Goal: Task Accomplishment & Management: Use online tool/utility

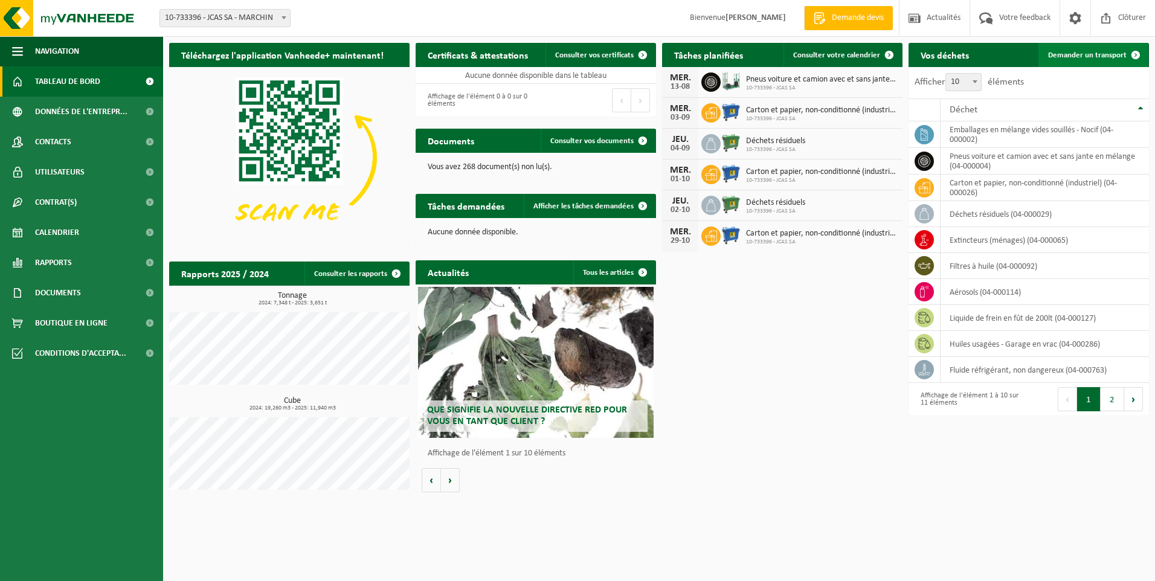
click at [1102, 53] on span "Demander un transport" at bounding box center [1087, 55] width 79 height 8
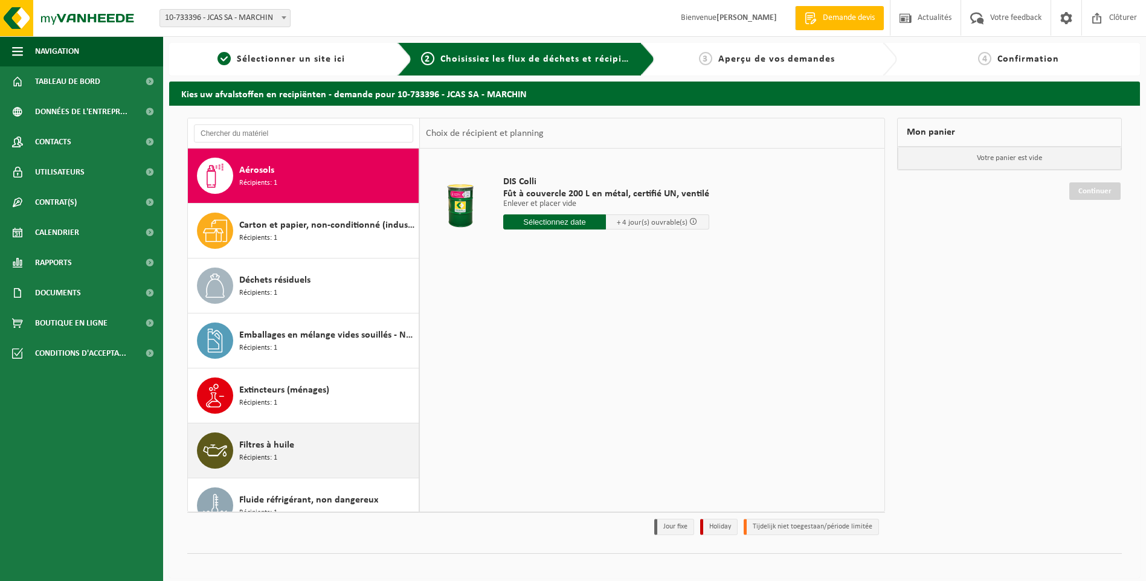
click at [223, 451] on icon at bounding box center [215, 451] width 24 height 24
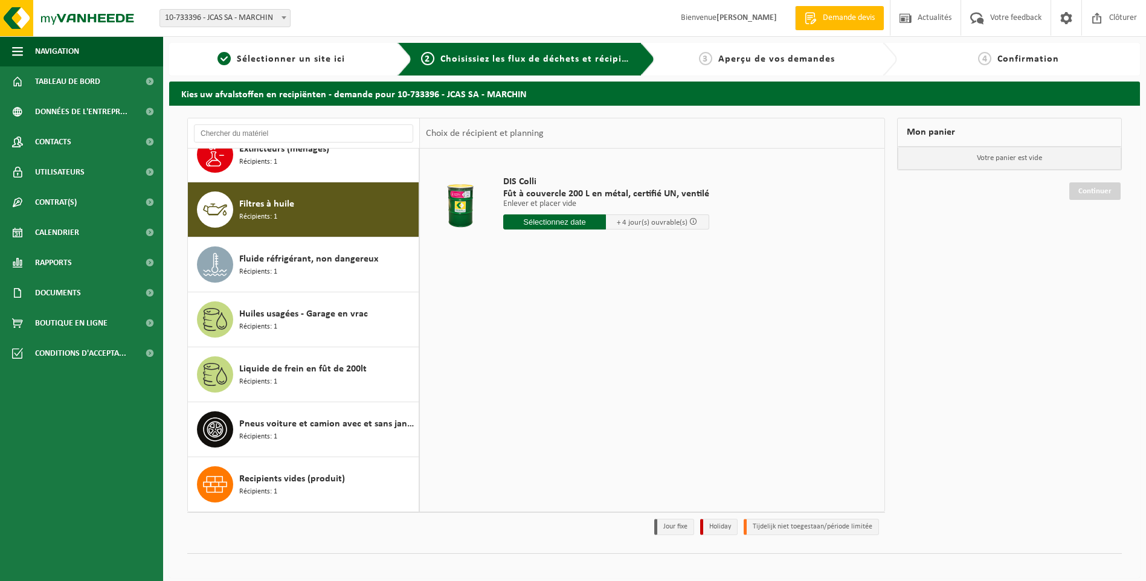
scroll to position [241, 0]
click at [563, 222] on input "text" at bounding box center [573, 222] width 141 height 15
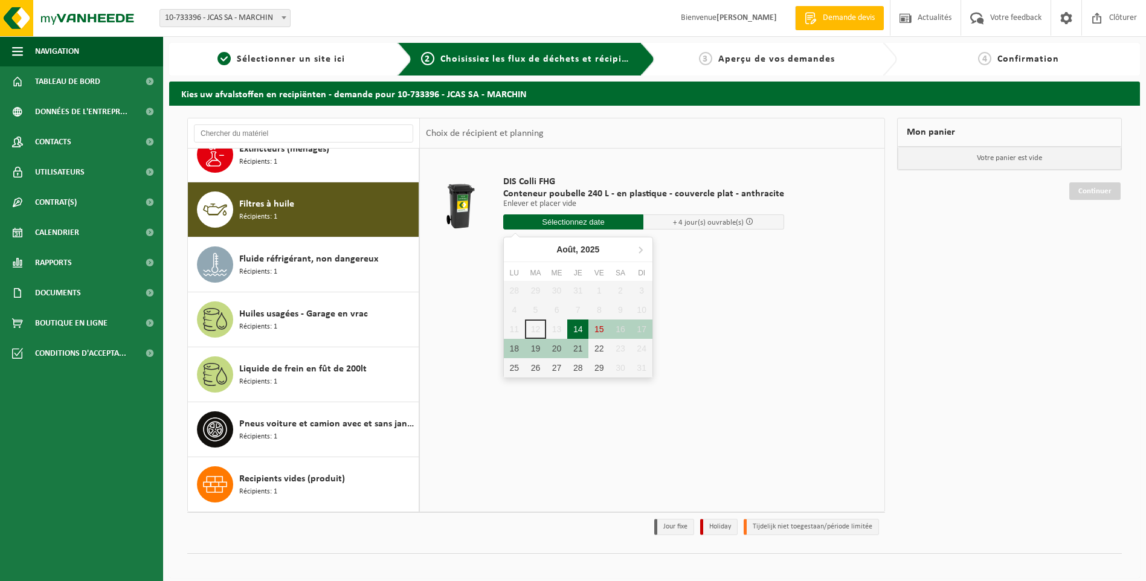
click at [578, 330] on div "14" at bounding box center [577, 329] width 21 height 19
type input "à partir de 2025-08-14"
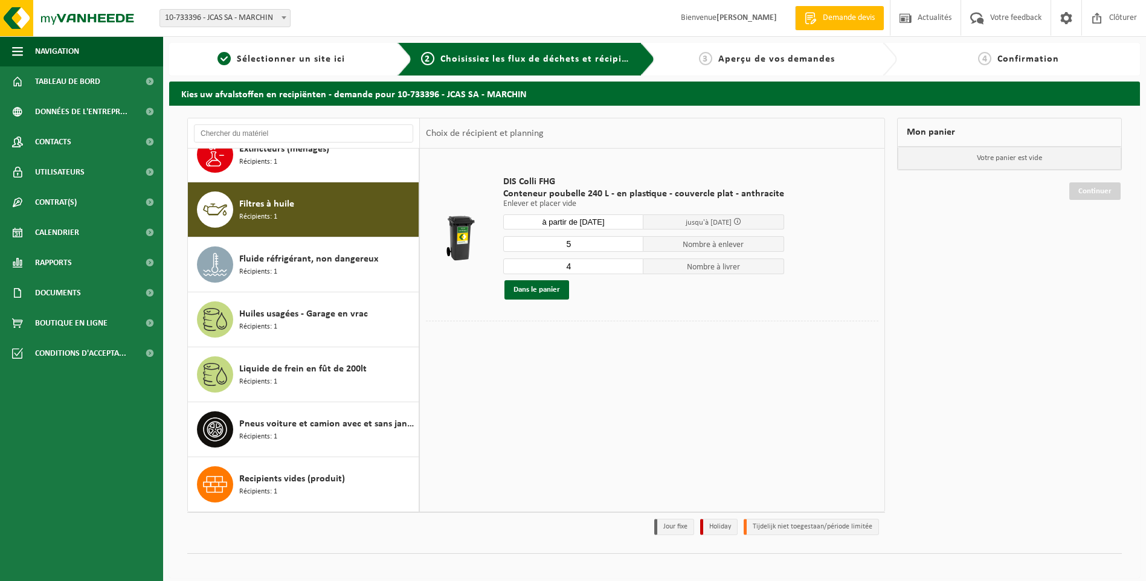
click at [632, 242] on input "5" at bounding box center [573, 244] width 141 height 16
click at [628, 249] on input "5" at bounding box center [573, 244] width 141 height 16
click at [628, 246] on input "4" at bounding box center [573, 244] width 141 height 16
click at [628, 246] on input "3" at bounding box center [573, 244] width 141 height 16
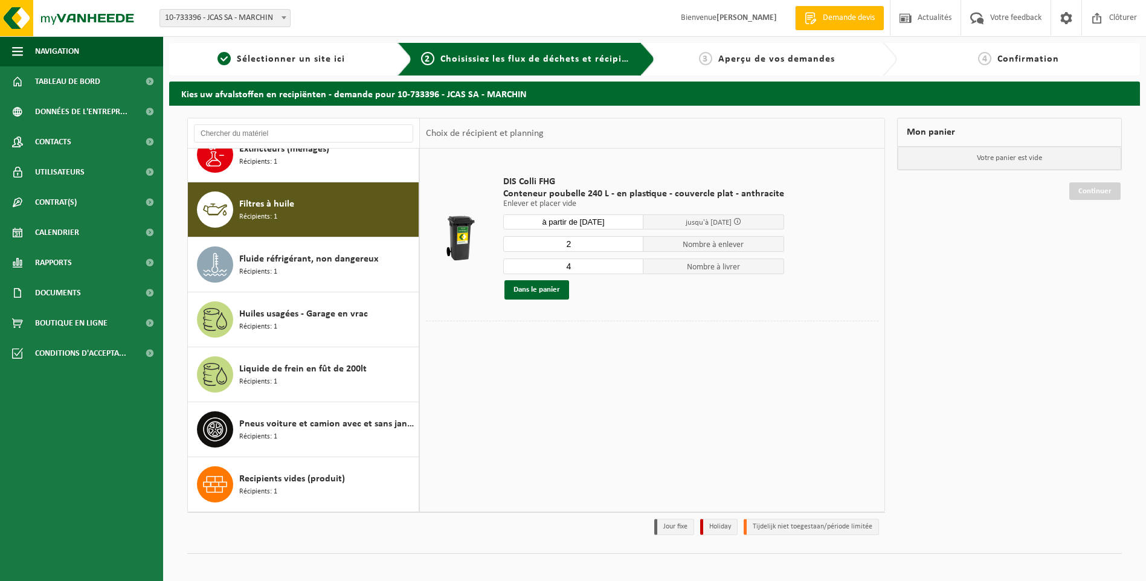
click at [628, 246] on input "2" at bounding box center [573, 244] width 141 height 16
type input "1"
click at [628, 246] on input "1" at bounding box center [573, 244] width 141 height 16
click at [630, 267] on input "3" at bounding box center [573, 267] width 141 height 16
click at [630, 267] on input "2" at bounding box center [573, 267] width 141 height 16
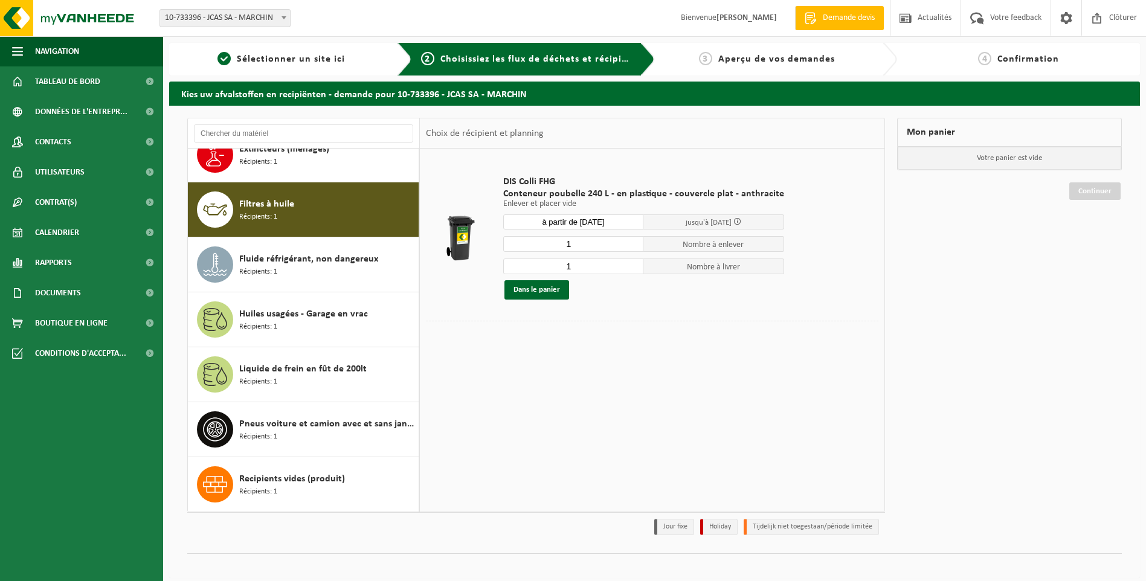
type input "1"
click at [630, 267] on input "1" at bounding box center [573, 267] width 141 height 16
click at [546, 286] on button "Dans le panier" at bounding box center [537, 289] width 65 height 19
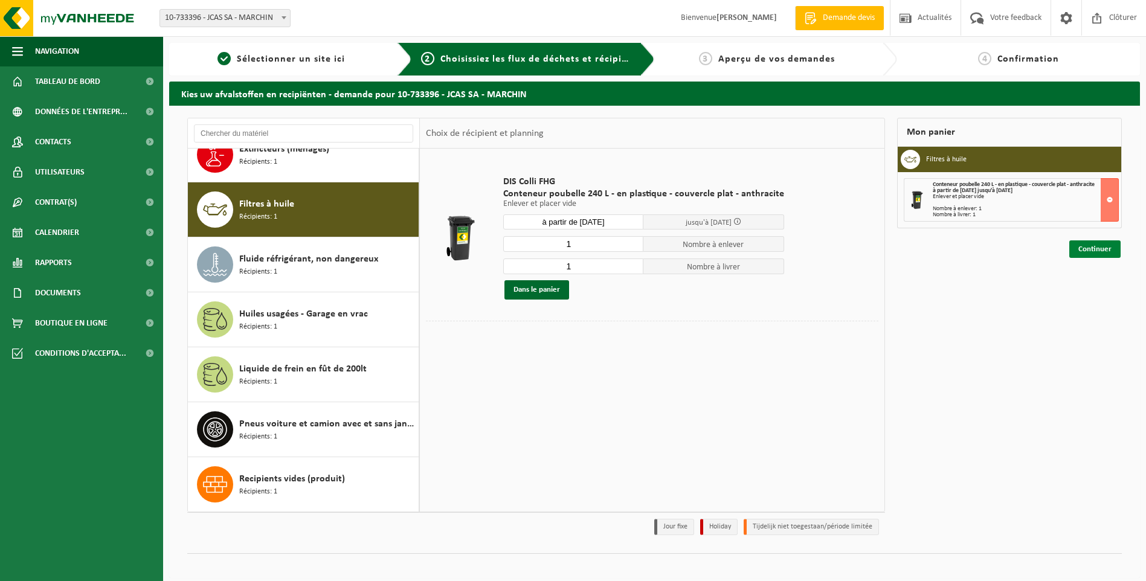
click at [1093, 254] on link "Continuer" at bounding box center [1095, 250] width 51 height 18
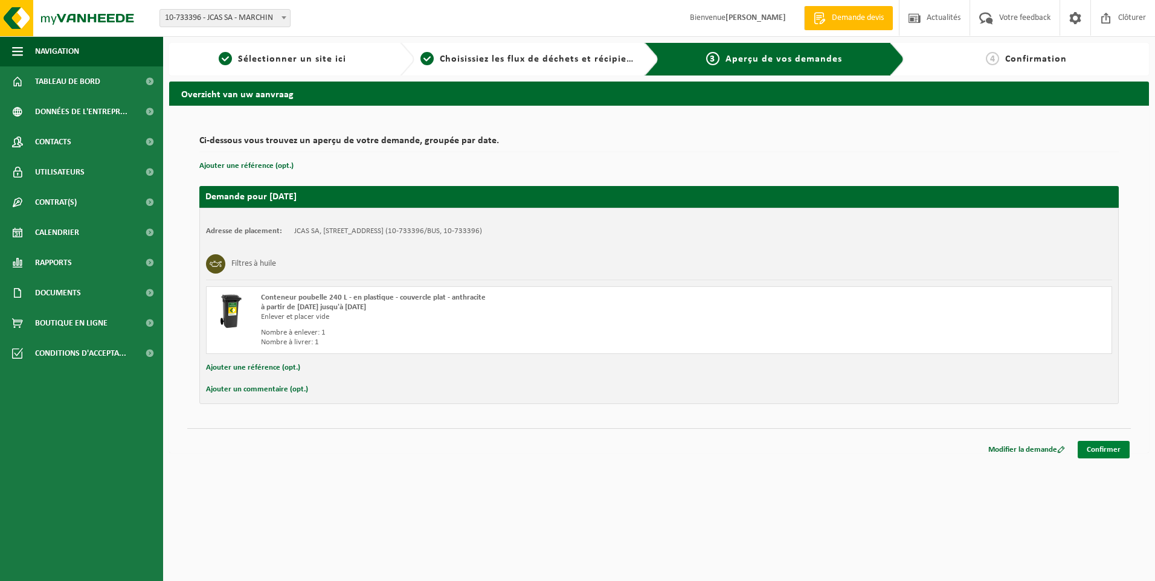
click at [1103, 453] on link "Confirmer" at bounding box center [1104, 450] width 52 height 18
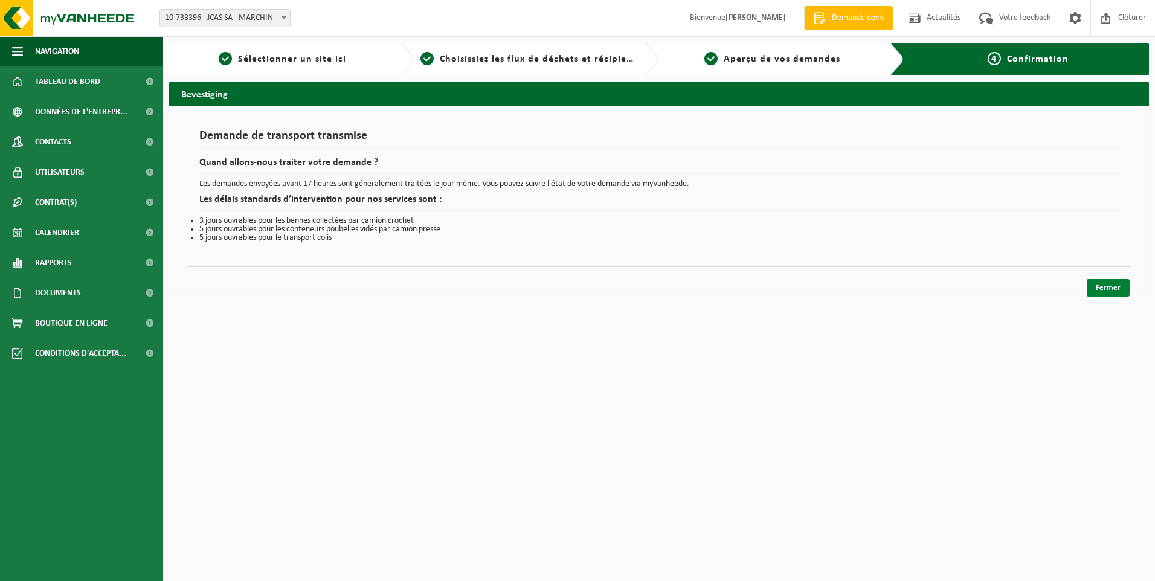
click at [1102, 289] on link "Fermer" at bounding box center [1108, 288] width 43 height 18
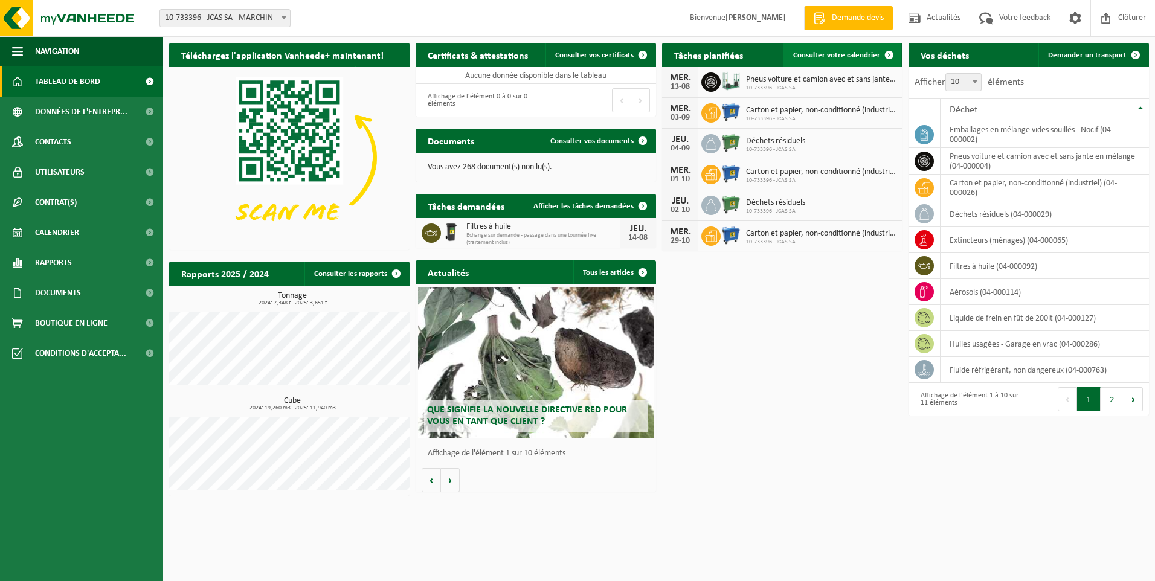
click at [827, 55] on span "Consulter votre calendrier" at bounding box center [836, 55] width 87 height 8
